Goal: Use online tool/utility: Utilize a website feature to perform a specific function

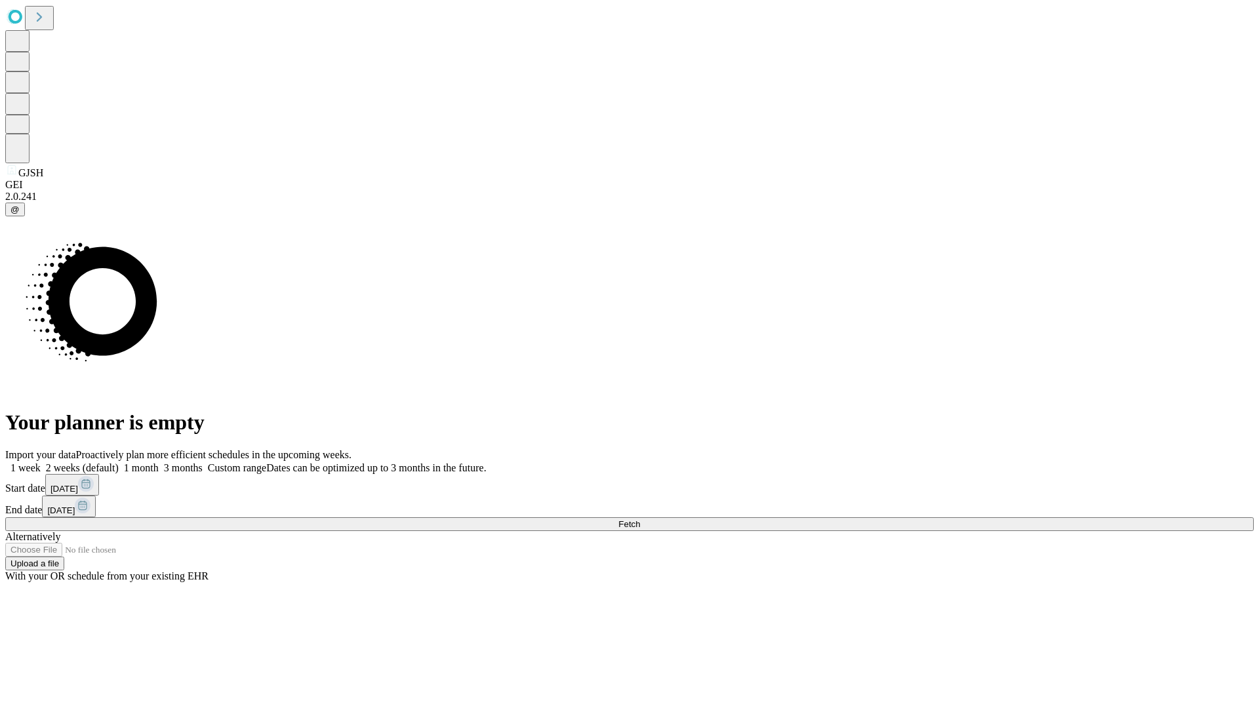
click at [640, 519] on span "Fetch" at bounding box center [629, 524] width 22 height 10
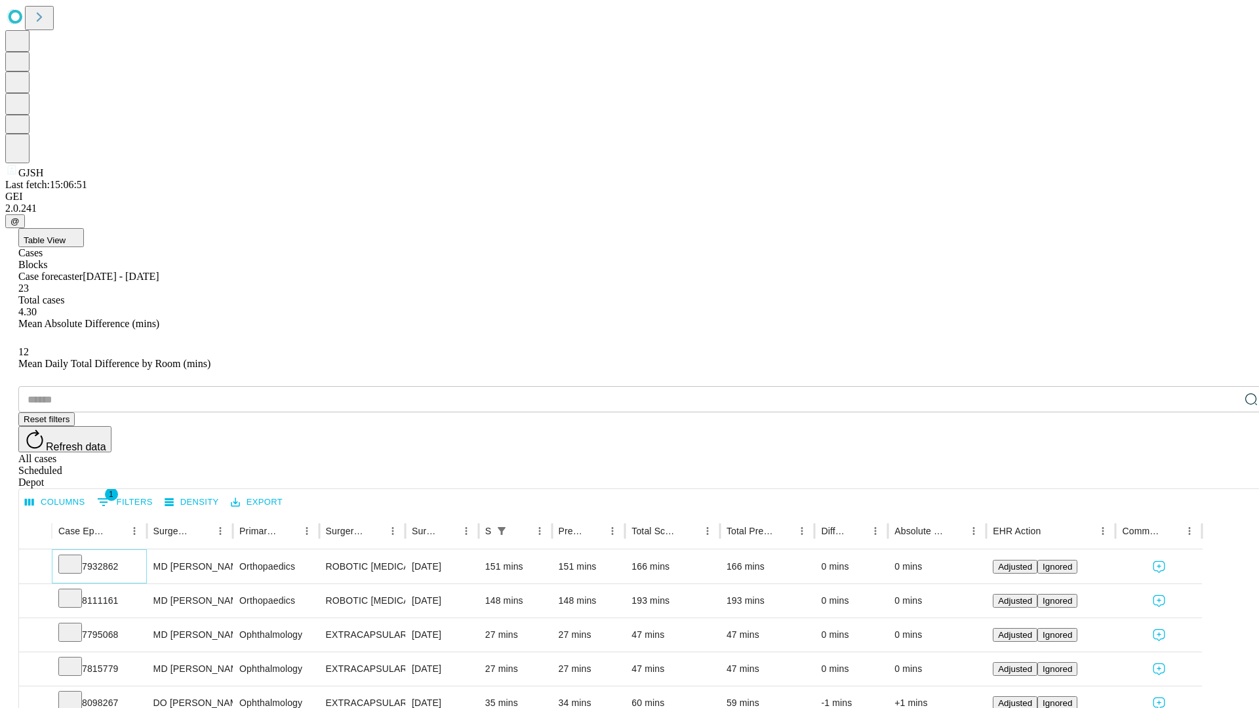
click at [77, 557] on icon at bounding box center [70, 563] width 13 height 13
